Goal: Check status

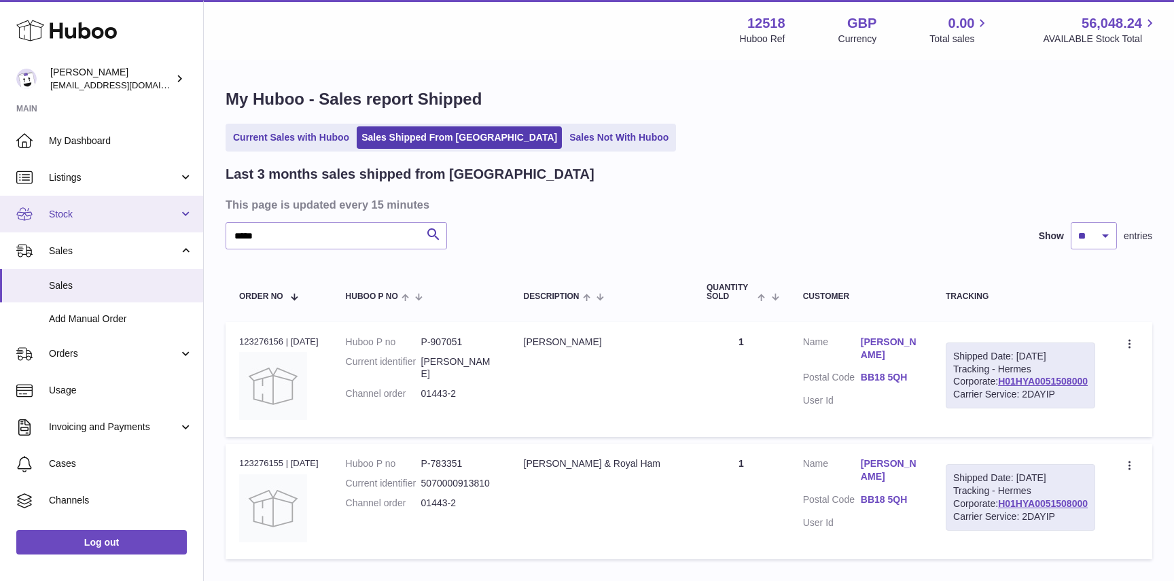
click at [81, 217] on span "Stock" at bounding box center [114, 214] width 130 height 13
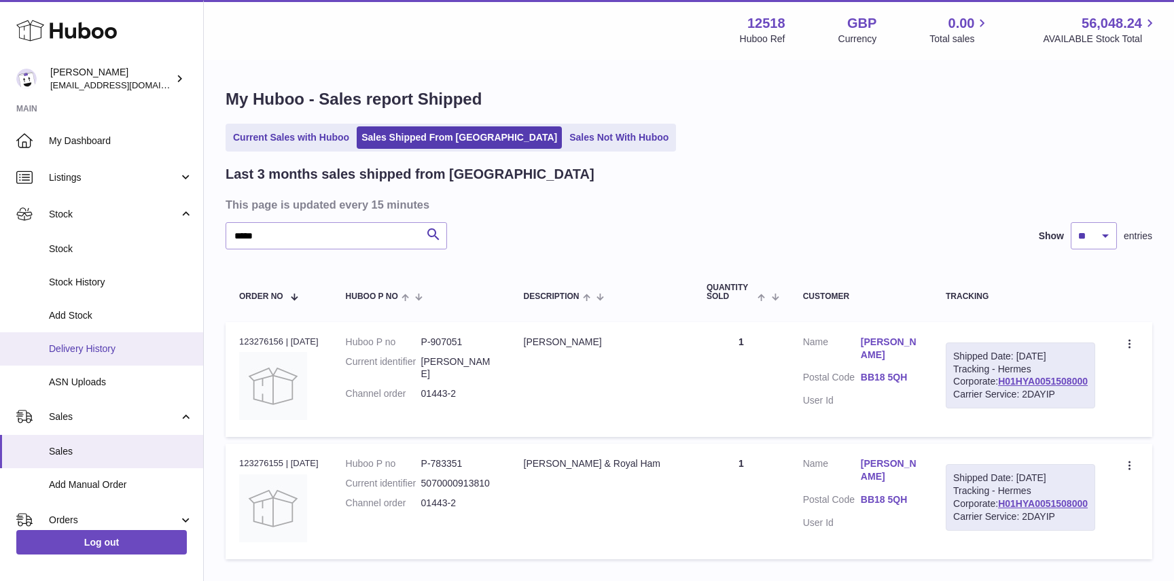
click at [83, 359] on link "Delivery History" at bounding box center [101, 348] width 203 height 33
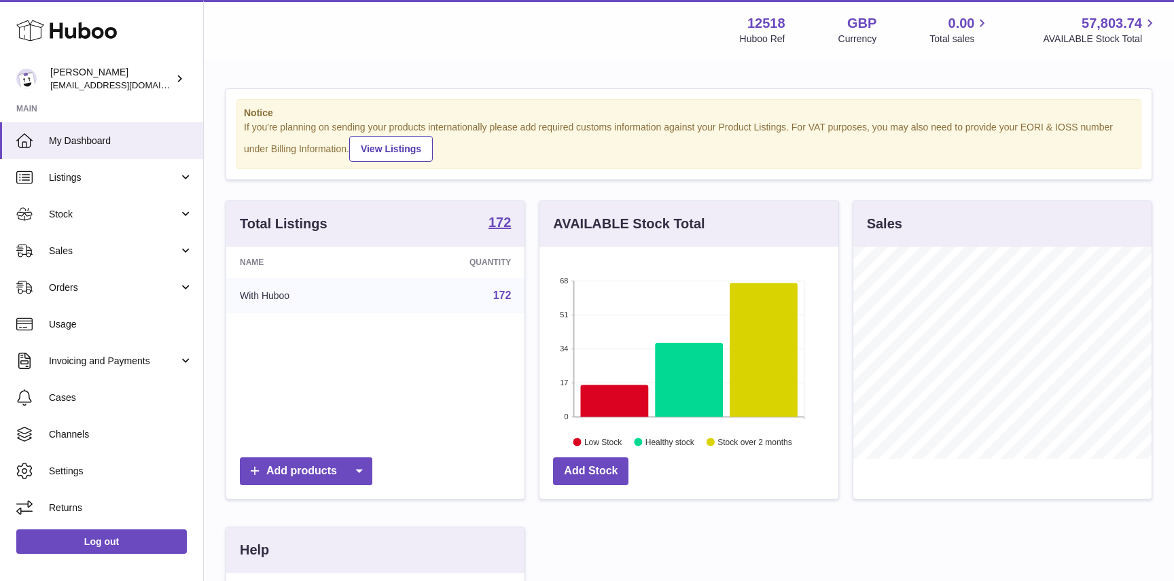
scroll to position [212, 298]
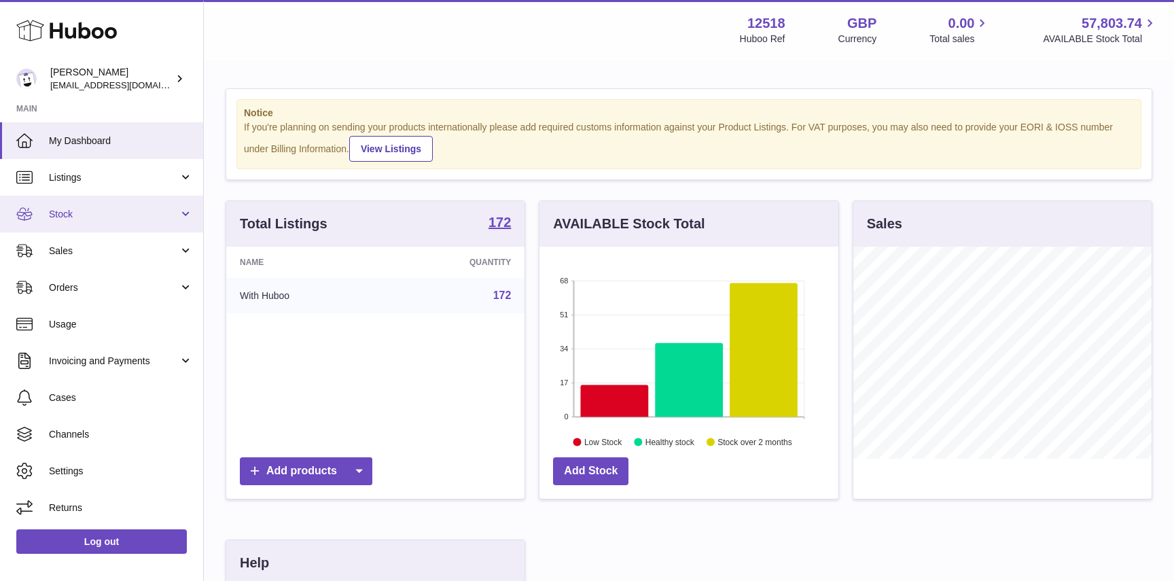
click at [93, 218] on span "Stock" at bounding box center [114, 214] width 130 height 13
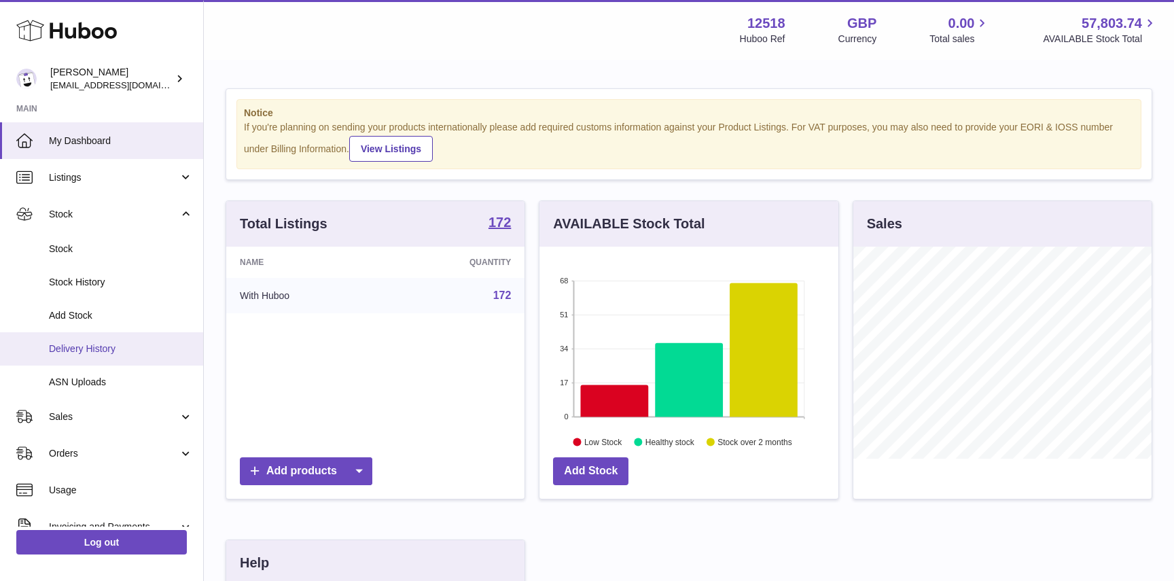
click at [101, 355] on span "Delivery History" at bounding box center [121, 348] width 144 height 13
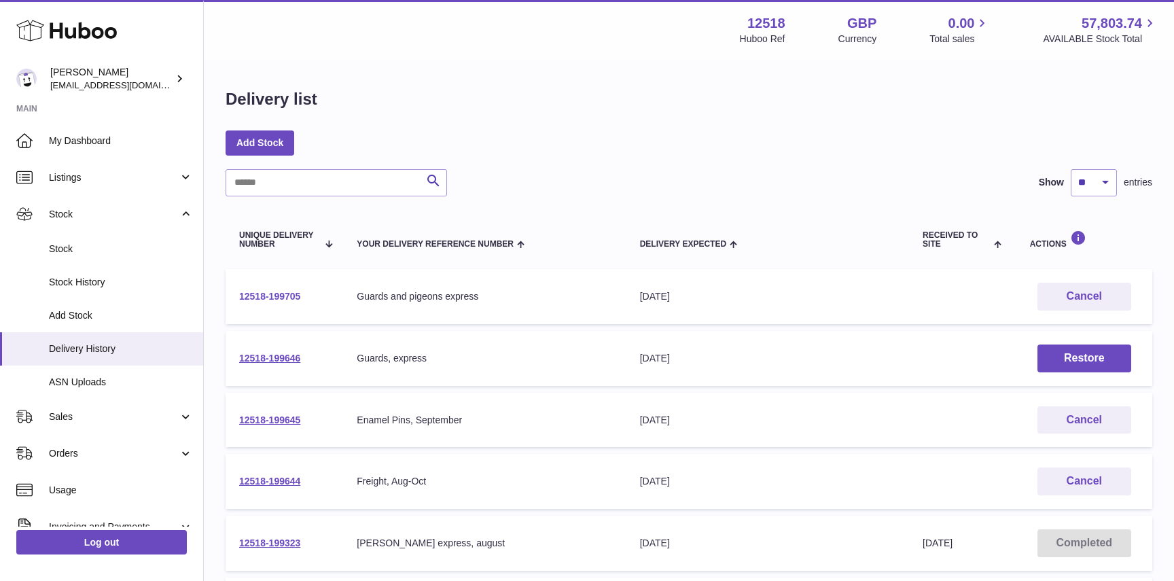
click at [283, 295] on link "12518-199705" at bounding box center [269, 296] width 61 height 11
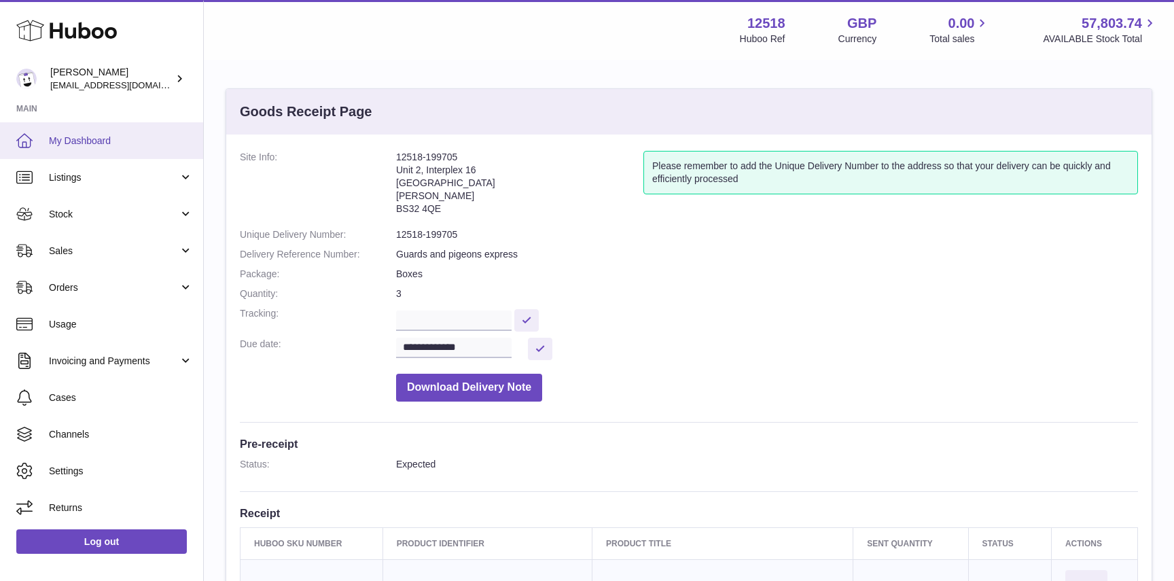
click at [64, 128] on link "My Dashboard" at bounding box center [101, 140] width 203 height 37
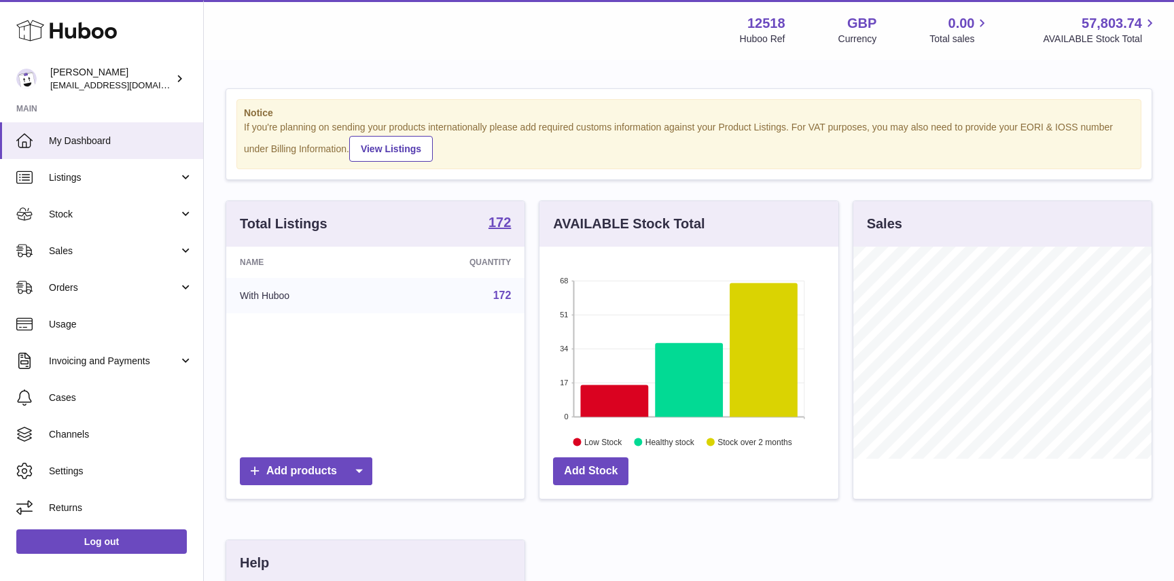
scroll to position [212, 298]
click at [109, 215] on span "Stock" at bounding box center [114, 214] width 130 height 13
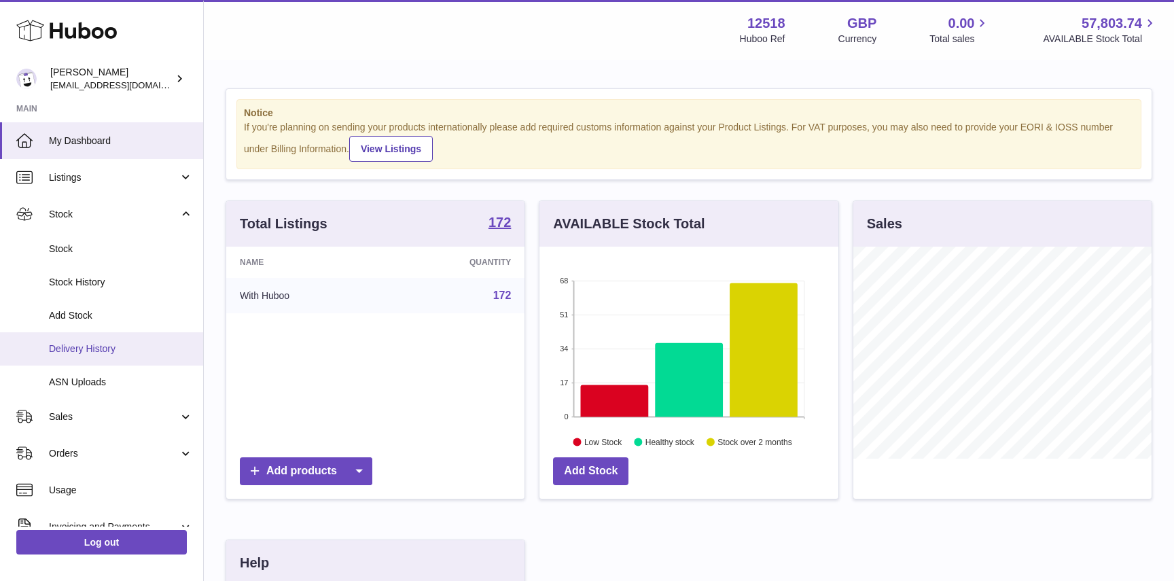
click at [116, 351] on span "Delivery History" at bounding box center [121, 348] width 144 height 13
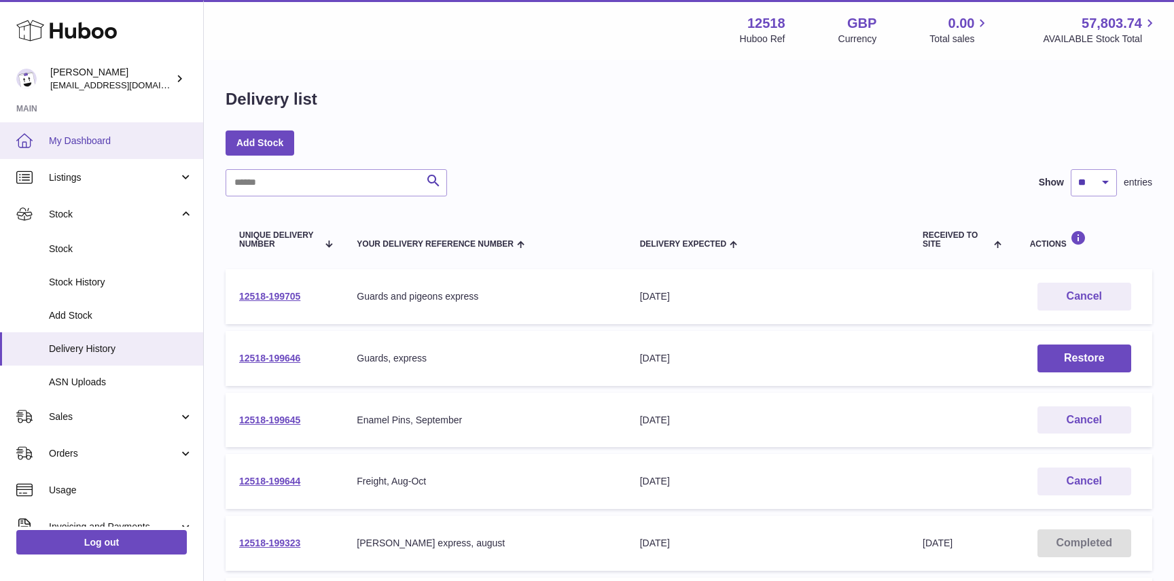
click at [126, 139] on span "My Dashboard" at bounding box center [121, 141] width 144 height 13
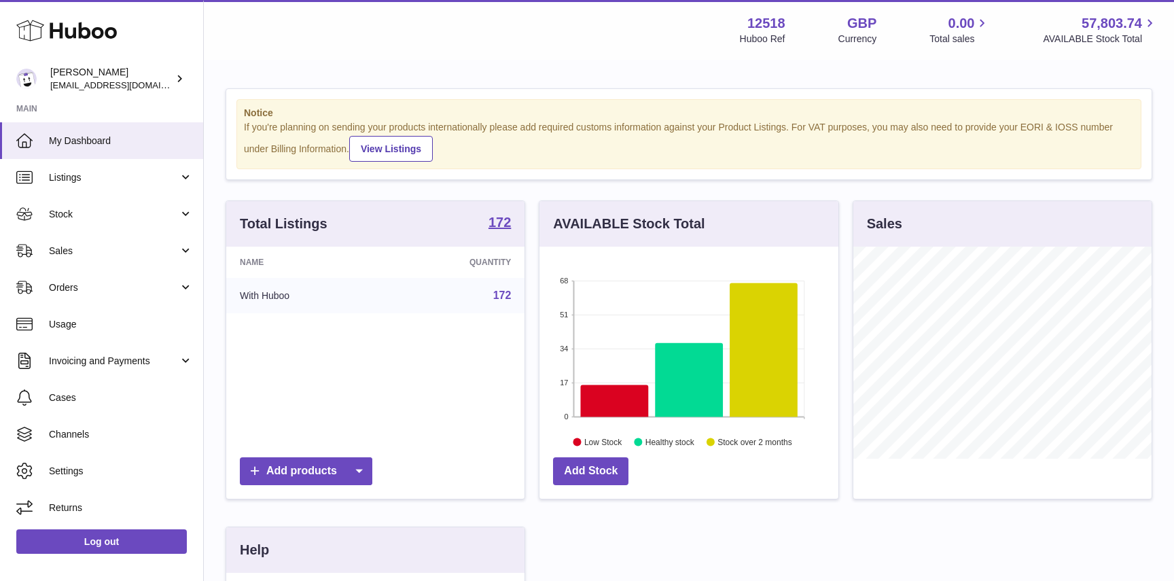
scroll to position [212, 298]
drag, startPoint x: 0, startPoint y: 0, endPoint x: 135, endPoint y: 130, distance: 187.4
